Goal: Task Accomplishment & Management: Manage account settings

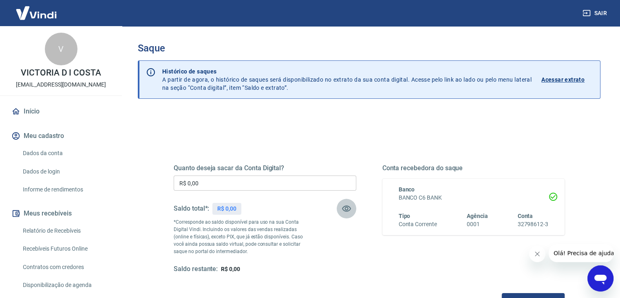
click at [350, 211] on icon "button" at bounding box center [347, 209] width 10 height 10
